Goal: Information Seeking & Learning: Learn about a topic

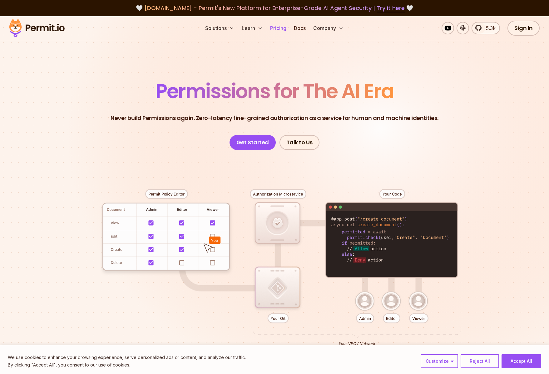
click at [273, 27] on link "Pricing" at bounding box center [277, 28] width 21 height 12
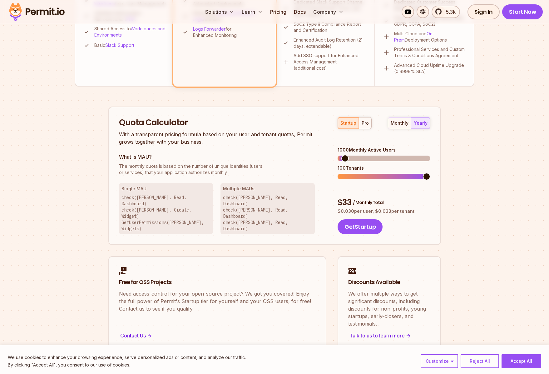
scroll to position [333, 0]
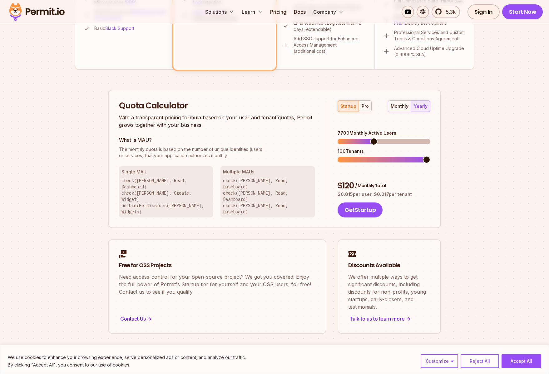
click at [372, 138] on span at bounding box center [373, 141] width 7 height 7
click at [366, 107] on div "pro" at bounding box center [364, 106] width 7 height 6
click at [359, 138] on span at bounding box center [361, 141] width 7 height 7
click at [358, 138] on span at bounding box center [361, 141] width 7 height 7
click at [351, 138] on span at bounding box center [353, 141] width 7 height 7
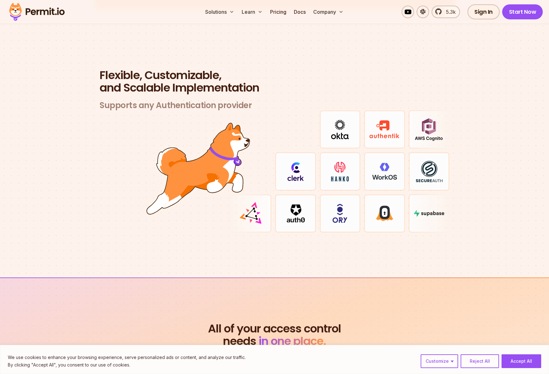
scroll to position [1806, 0]
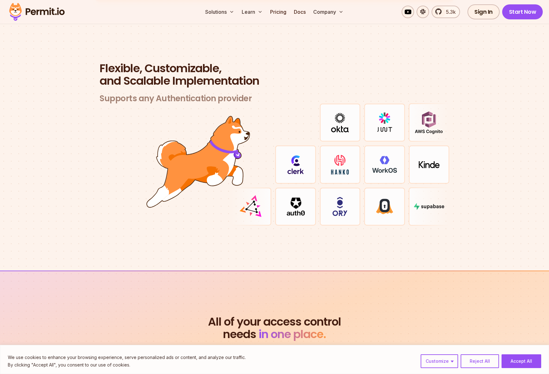
click at [391, 204] on img at bounding box center [384, 206] width 17 height 16
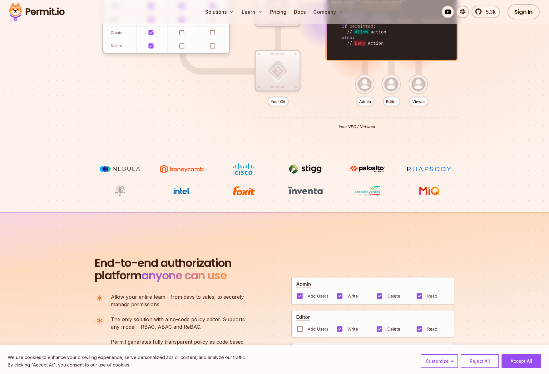
scroll to position [0, 0]
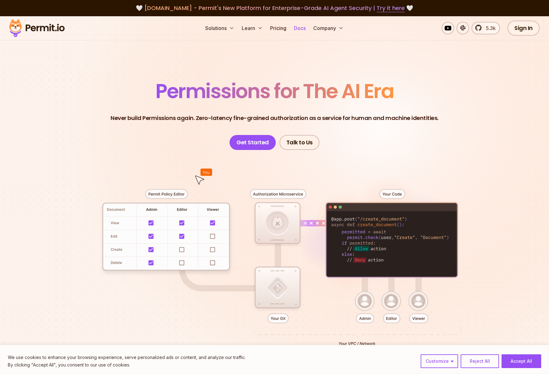
click at [302, 27] on link "Docs" at bounding box center [299, 28] width 17 height 12
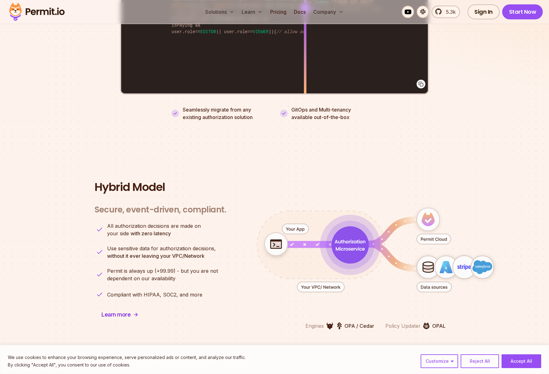
scroll to position [1457, 0]
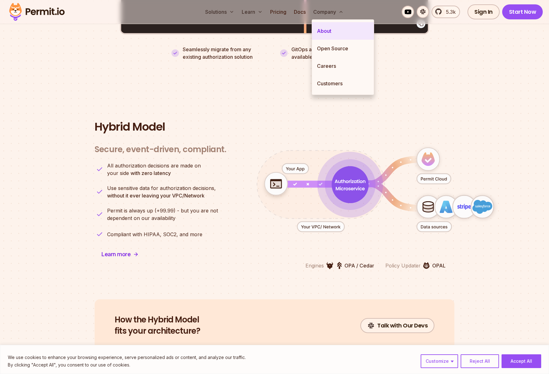
click at [329, 28] on link "About" at bounding box center [343, 30] width 62 height 17
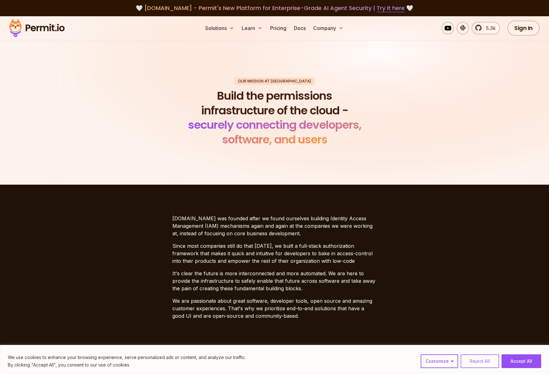
click at [488, 367] on button "Reject All" at bounding box center [479, 361] width 38 height 14
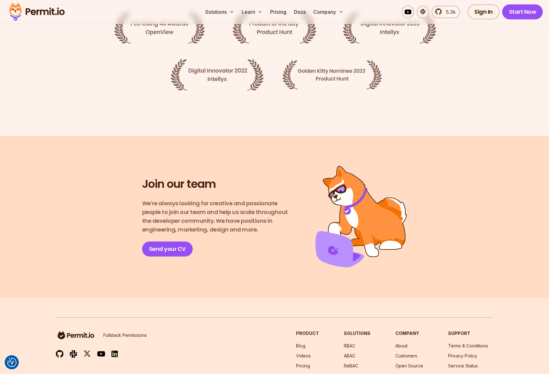
scroll to position [1025, 0]
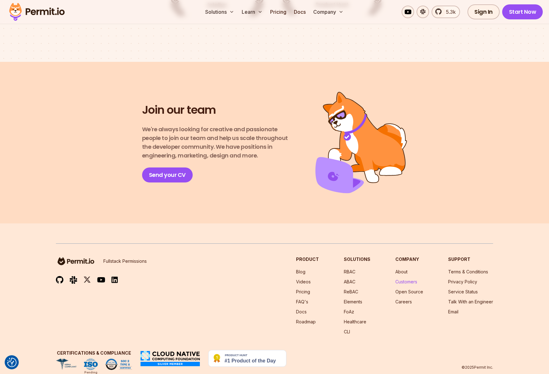
click at [406, 279] on link "Customers" at bounding box center [406, 281] width 22 height 5
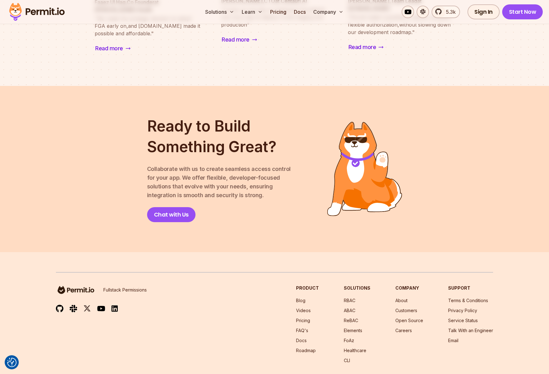
scroll to position [811, 0]
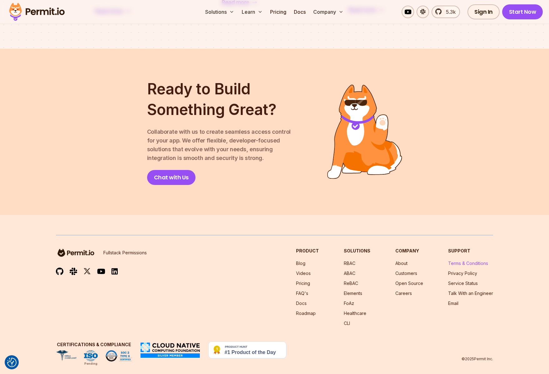
click at [471, 260] on link "Terms & Conditions" at bounding box center [468, 262] width 40 height 5
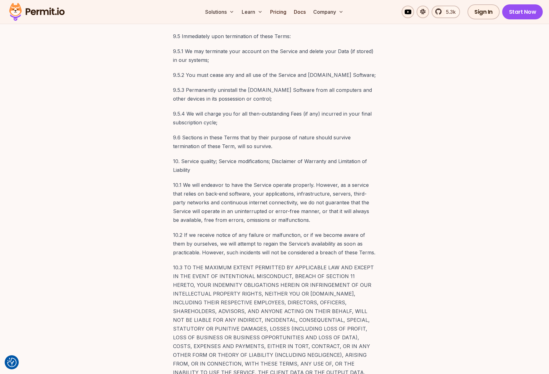
scroll to position [3061, 0]
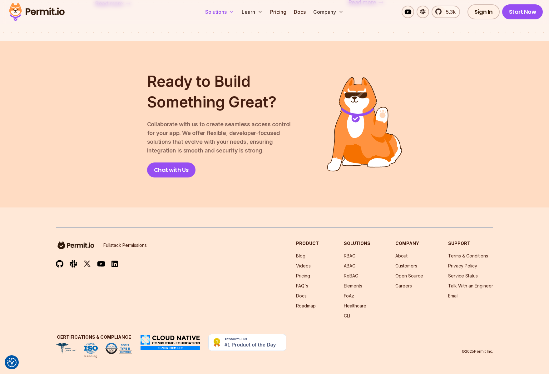
scroll to position [811, 0]
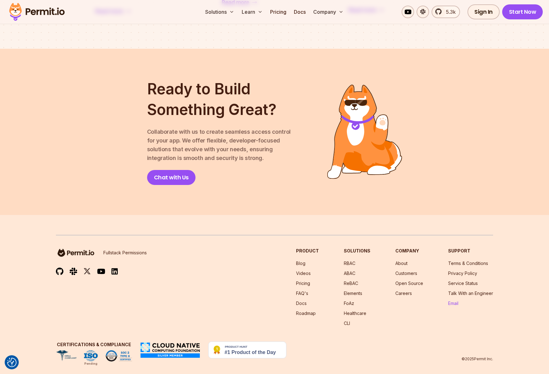
click at [456, 300] on link "Email" at bounding box center [453, 302] width 10 height 5
click at [416, 280] on link "Open Source" at bounding box center [409, 282] width 28 height 5
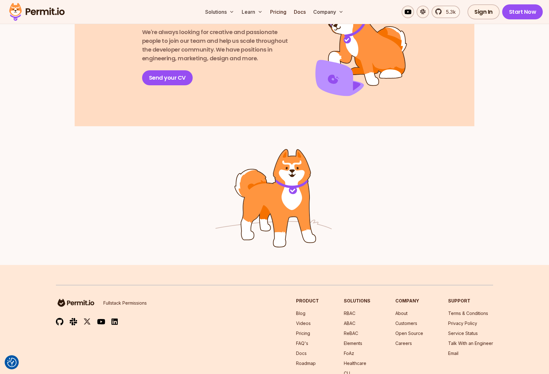
scroll to position [939, 0]
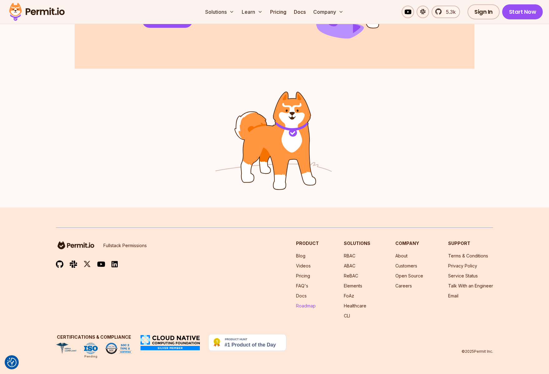
click at [313, 305] on link "Roadmap" at bounding box center [306, 305] width 20 height 5
